Goal: Browse casually: Explore the website without a specific task or goal

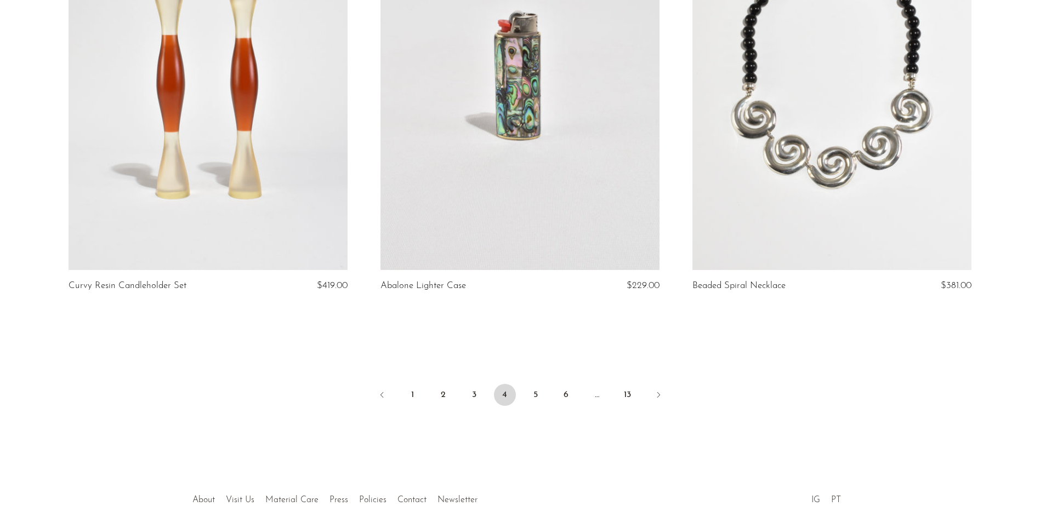
scroll to position [5119, 0]
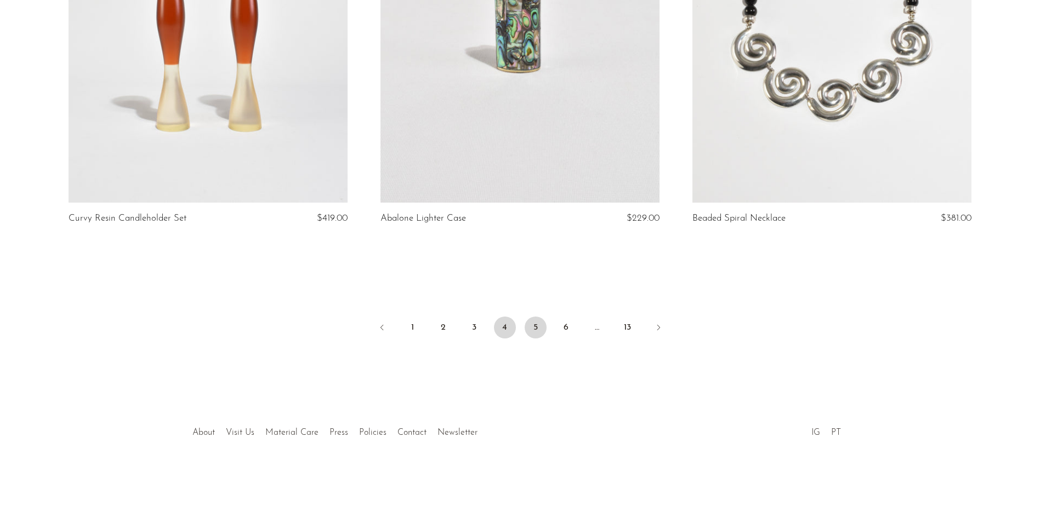
click at [529, 329] on link "5" at bounding box center [536, 328] width 22 height 22
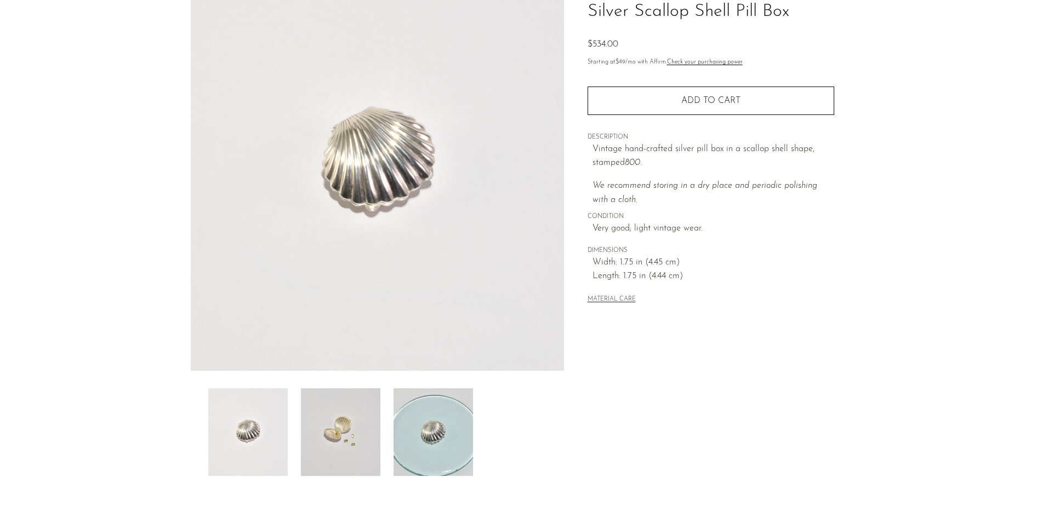
scroll to position [207, 0]
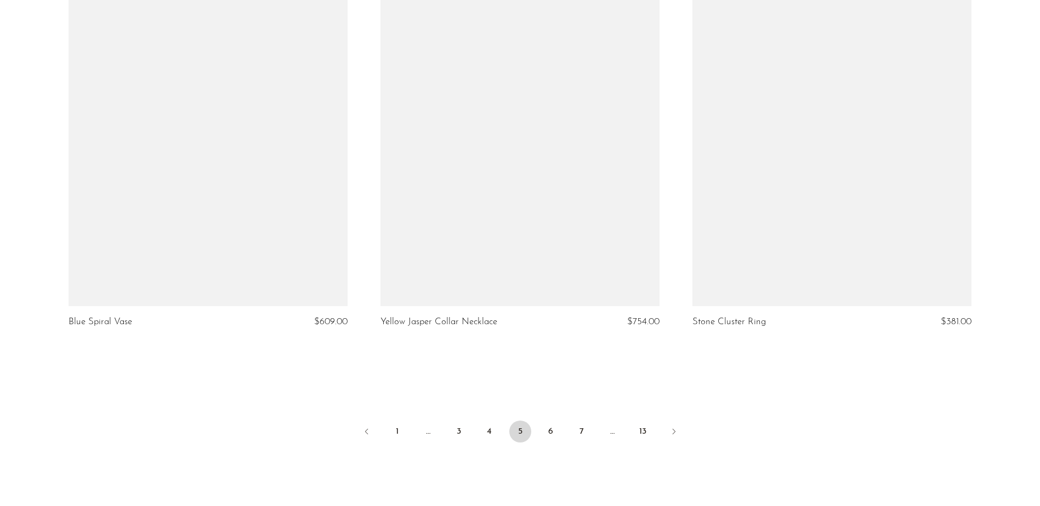
scroll to position [5119, 0]
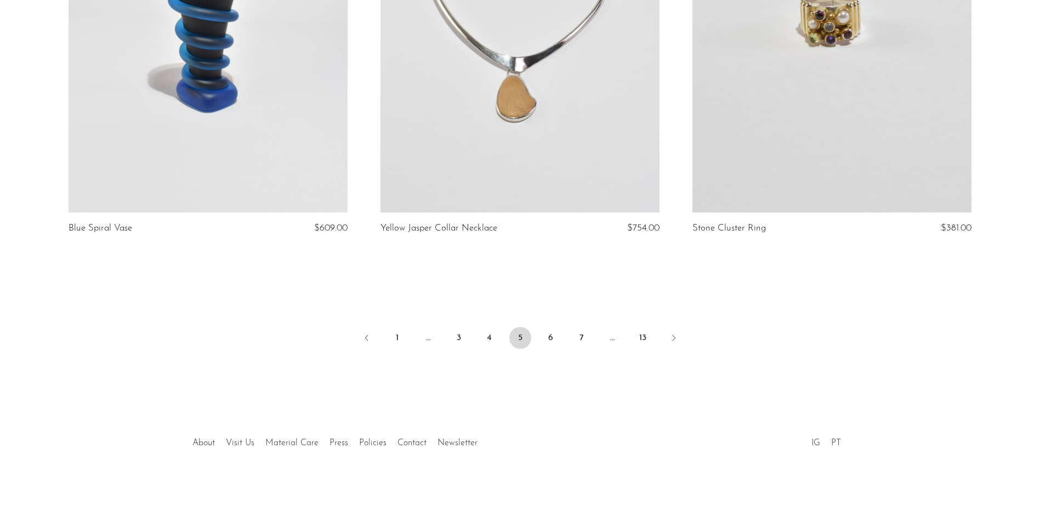
drag, startPoint x: 549, startPoint y: 326, endPoint x: 555, endPoint y: 265, distance: 61.1
click at [549, 327] on link "6" at bounding box center [551, 338] width 22 height 22
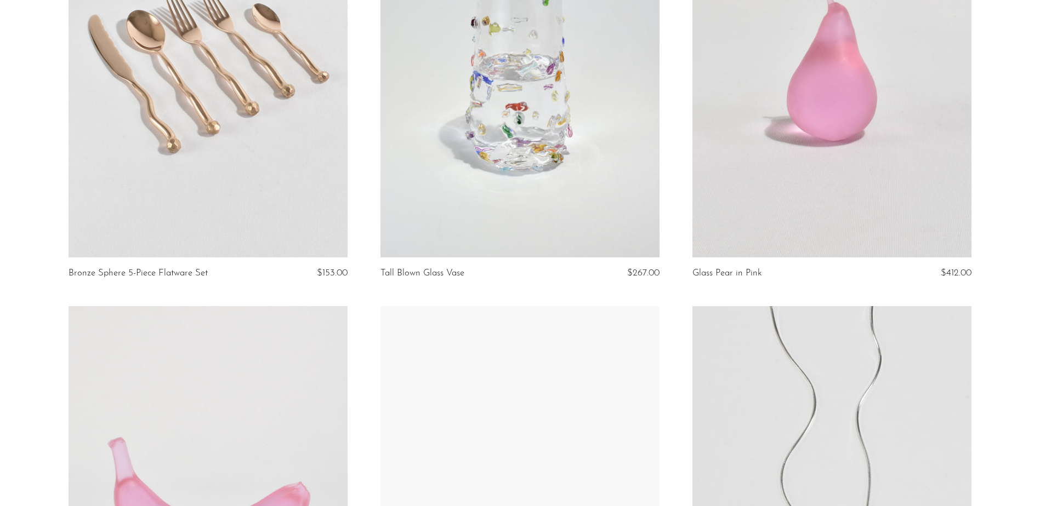
scroll to position [3453, 0]
